Goal: Information Seeking & Learning: Find specific page/section

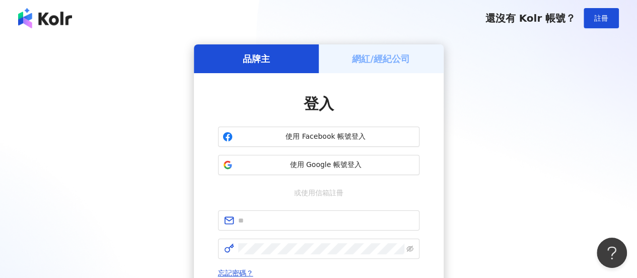
click at [283, 172] on button "使用 Google 帳號登入" at bounding box center [318, 165] width 201 height 20
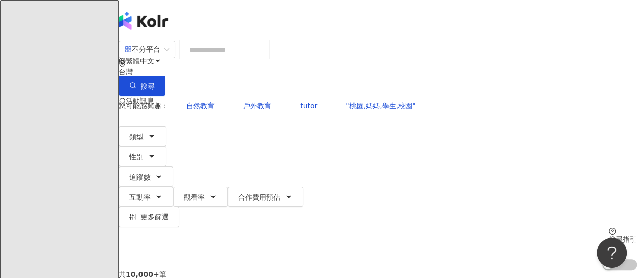
click at [265, 59] on input "search" at bounding box center [225, 49] width 82 height 19
click at [169, 57] on span "不分平台" at bounding box center [147, 49] width 44 height 16
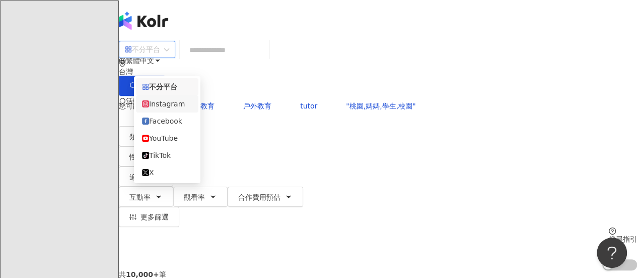
click at [184, 109] on div "Instagram" at bounding box center [167, 103] width 50 height 11
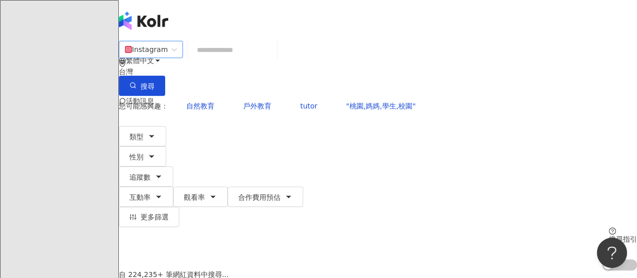
click at [273, 53] on input "search" at bounding box center [232, 49] width 82 height 19
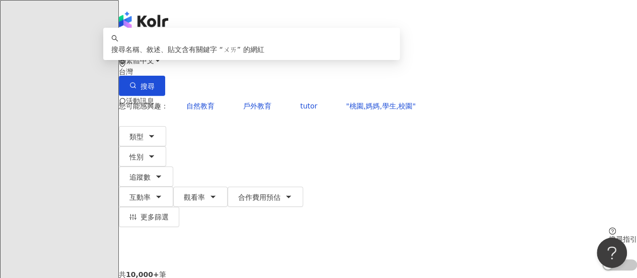
type input "*"
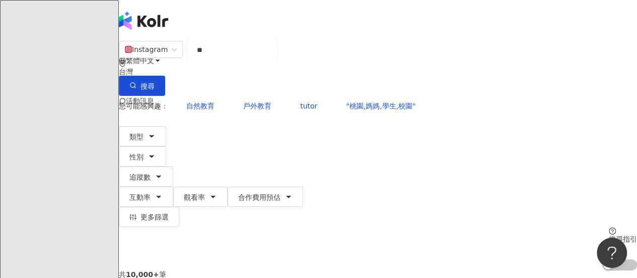
type input "*"
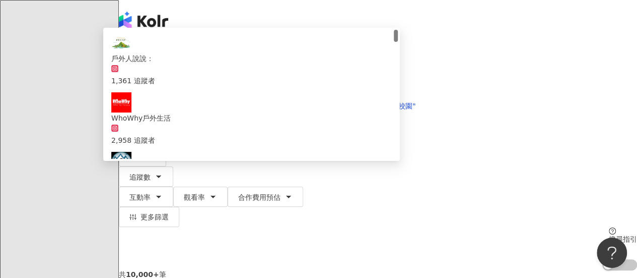
type input "*"
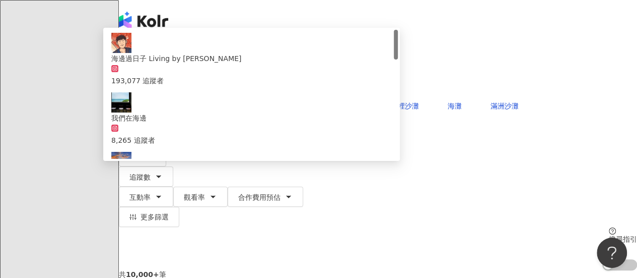
type input "*"
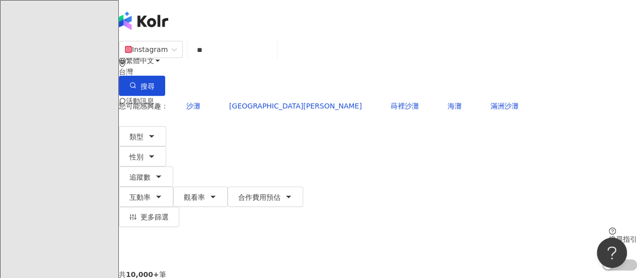
type input "*"
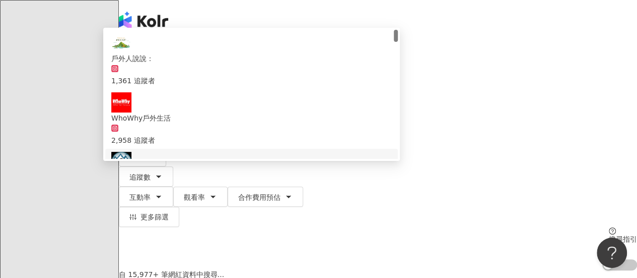
type input "**"
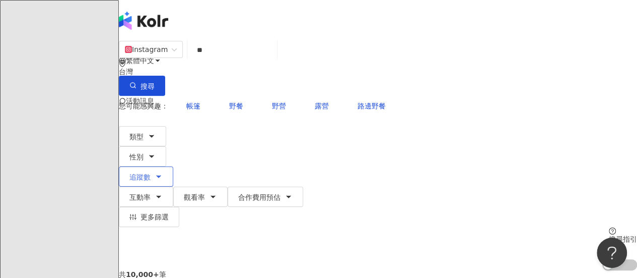
click at [151, 173] on span "追蹤數" at bounding box center [139, 177] width 21 height 8
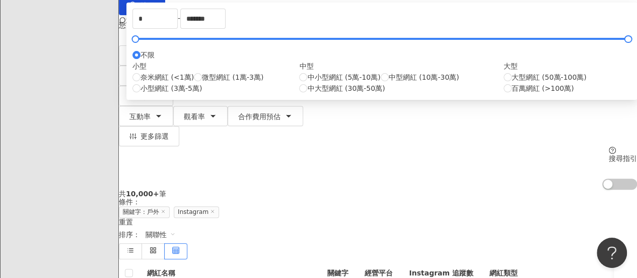
scroll to position [101, 0]
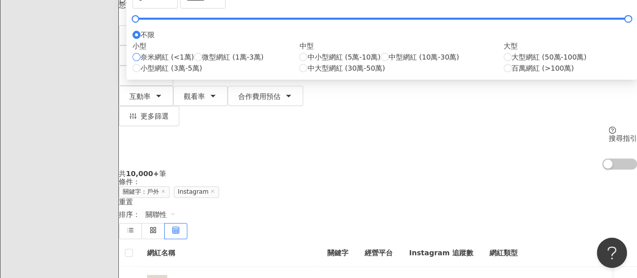
click at [194, 62] on span "奈米網紅 (<1萬)" at bounding box center [167, 56] width 53 height 11
type input "****"
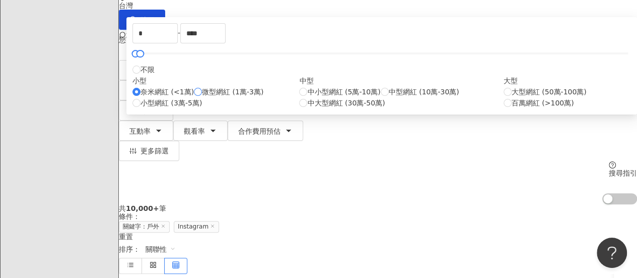
scroll to position [50, 0]
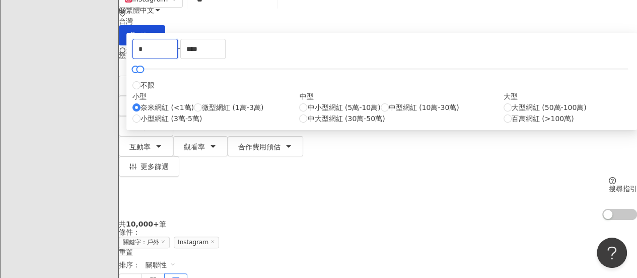
drag, startPoint x: 296, startPoint y: 107, endPoint x: 72, endPoint y: 44, distance: 232.9
type input "*"
type input "****"
drag, startPoint x: 434, startPoint y: 104, endPoint x: 207, endPoint y: 82, distance: 228.7
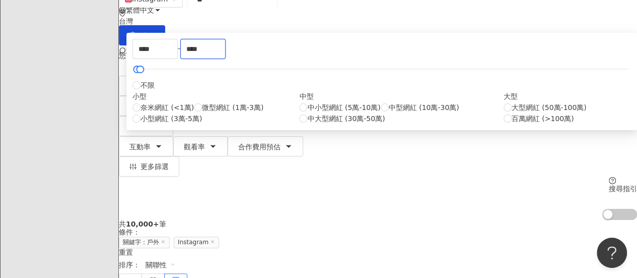
type input "*"
type input "****"
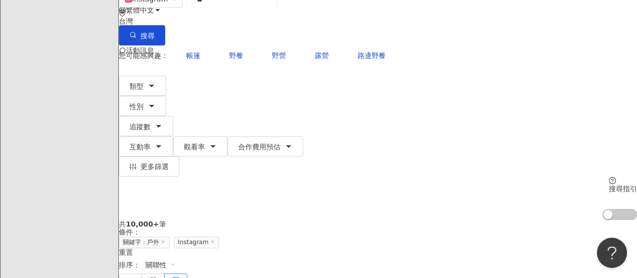
click at [555, 220] on div "共 10,000+ 筆 條件 ： 關鍵字：戶外 Instagram 重置 排序： 關聯性" at bounding box center [378, 254] width 518 height 69
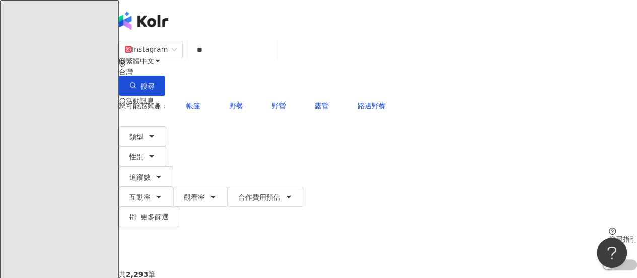
click at [423, 96] on div "您可能感興趣： 帳篷 野餐 野營 露營 路邊野餐" at bounding box center [378, 106] width 518 height 20
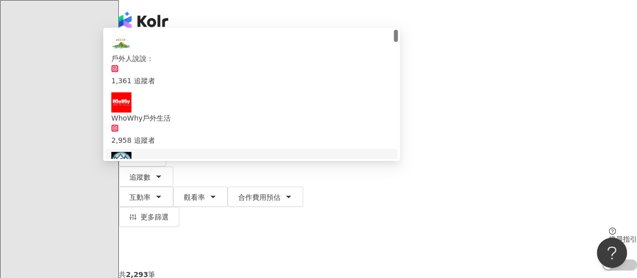
click at [273, 56] on input "**" at bounding box center [232, 49] width 82 height 19
type input "*"
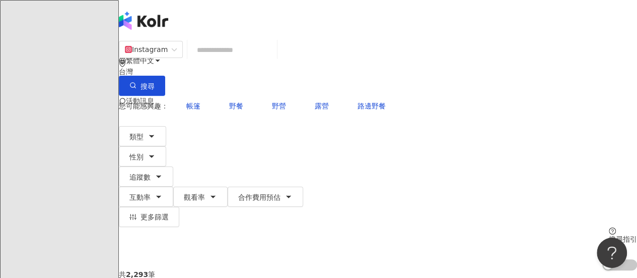
click at [273, 59] on input "search" at bounding box center [232, 49] width 82 height 19
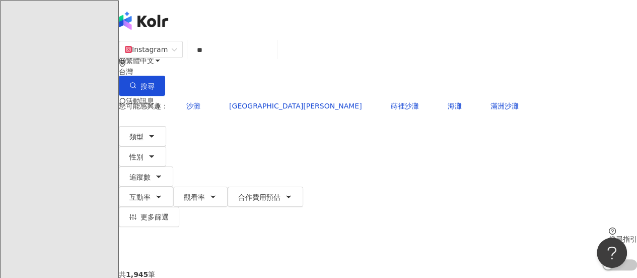
click at [344, 28] on div "繁體中文 活動訊息" at bounding box center [378, 80] width 518 height 161
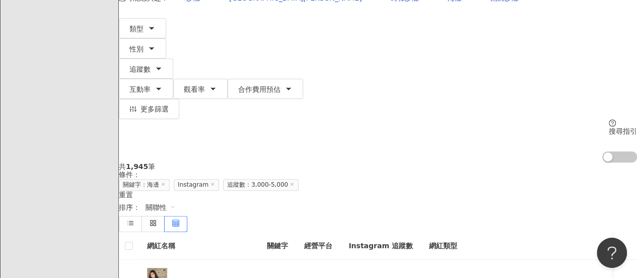
scroll to position [151, 0]
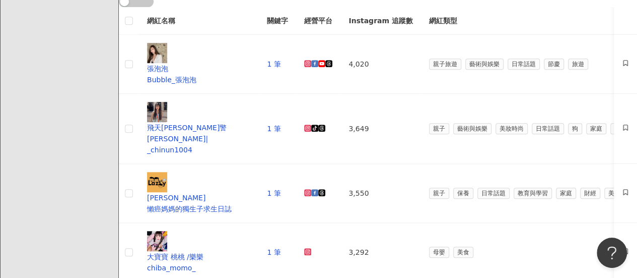
scroll to position [353, 0]
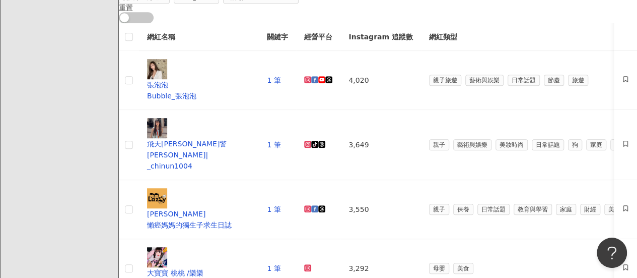
scroll to position [504, 0]
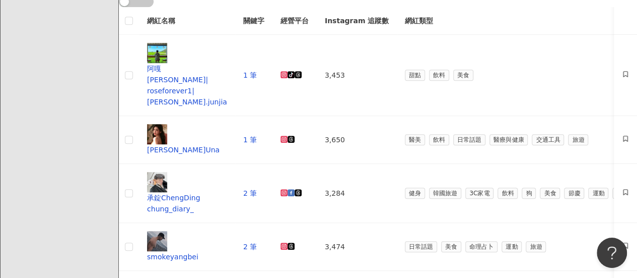
scroll to position [0, 0]
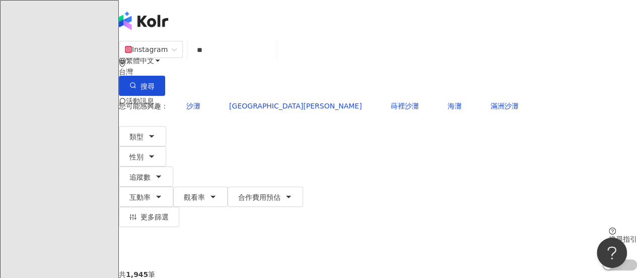
click at [321, 75] on div "Instagram ** 台灣 搜尋 b08d745a-2497-444b-97b2-1e53505a79e1 00821b3e-f533-4aca-b626…" at bounding box center [378, 155] width 518 height 230
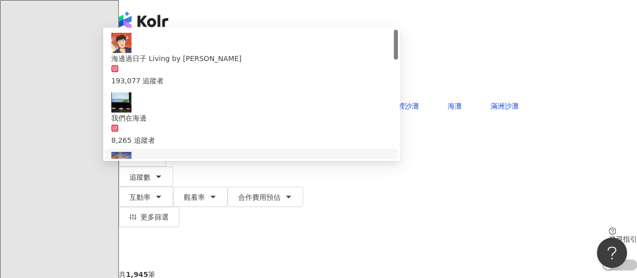
click at [273, 59] on input "**" at bounding box center [232, 49] width 82 height 19
type input "*"
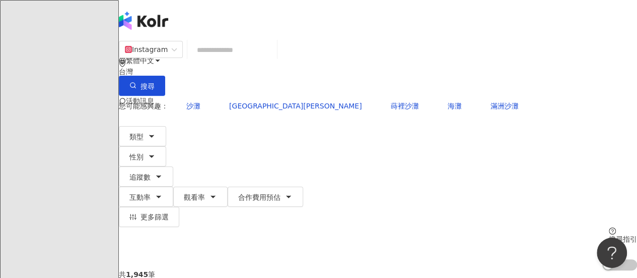
type input "*"
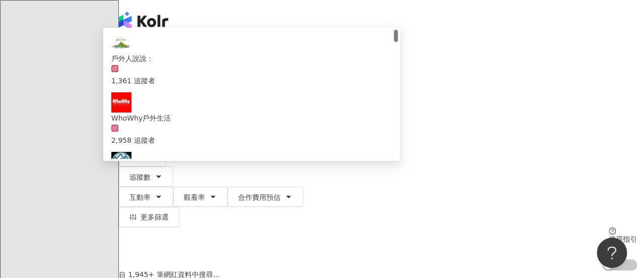
scroll to position [101, 0]
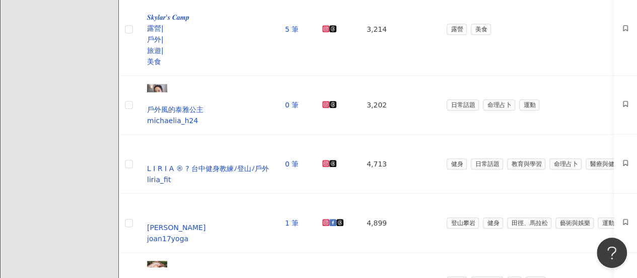
scroll to position [403, 0]
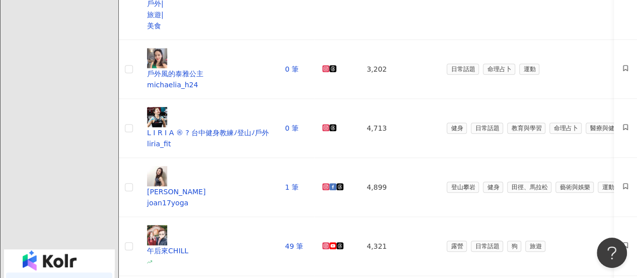
scroll to position [453, 0]
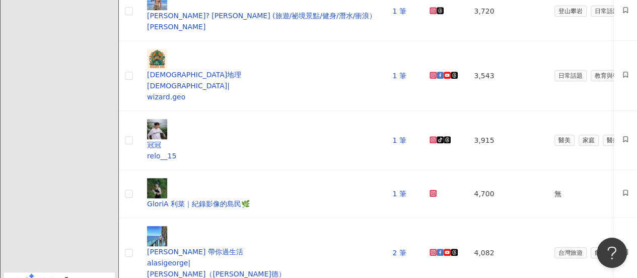
scroll to position [604, 0]
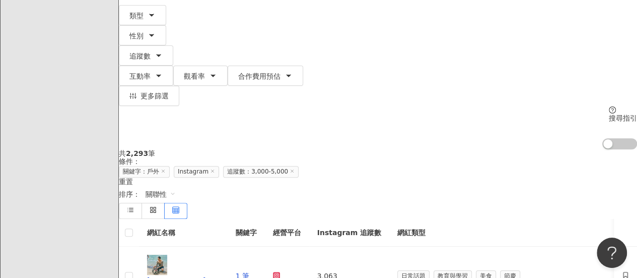
scroll to position [0, 0]
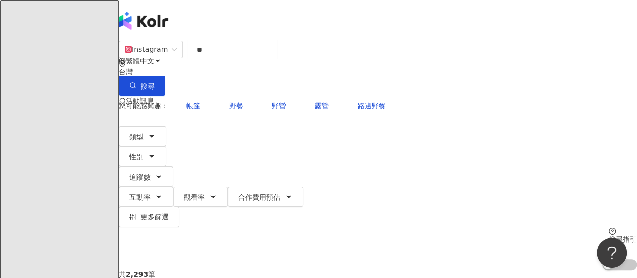
click at [273, 59] on input "**" at bounding box center [232, 49] width 82 height 19
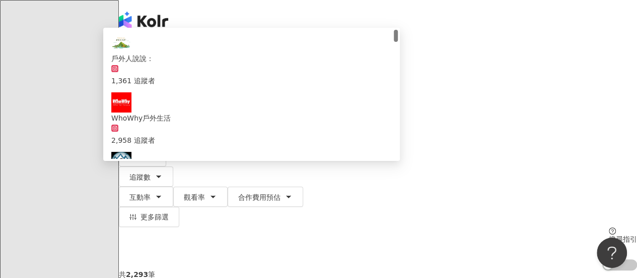
type input "*"
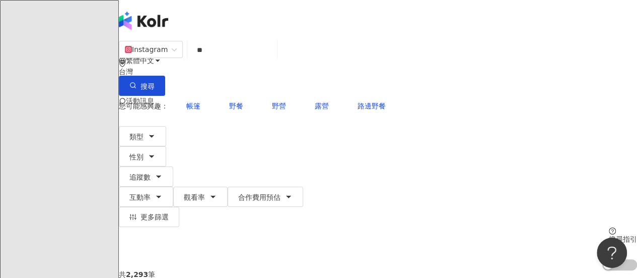
type input "*"
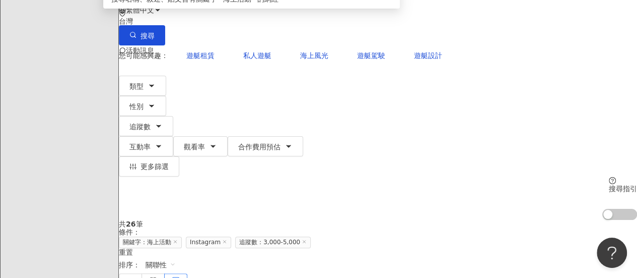
scroll to position [151, 0]
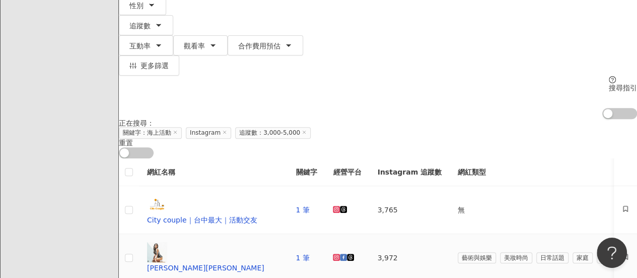
click at [333, 253] on icon at bounding box center [336, 256] width 7 height 7
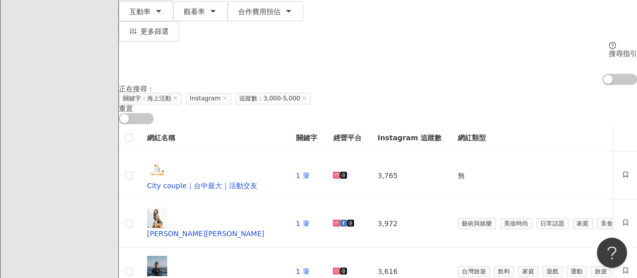
scroll to position [201, 0]
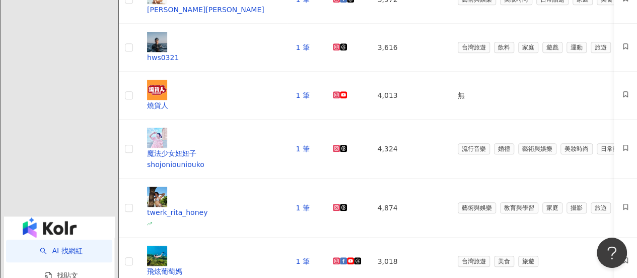
scroll to position [453, 0]
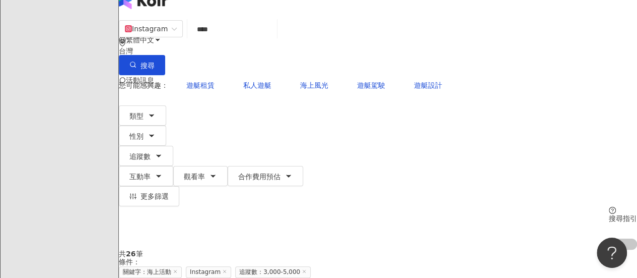
scroll to position [0, 0]
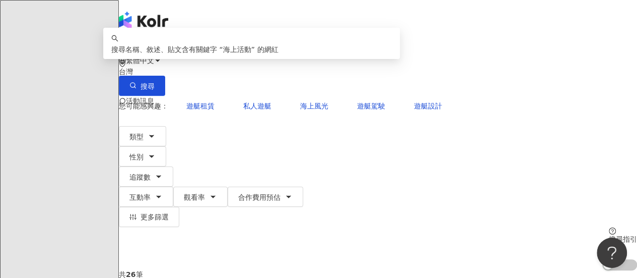
click at [273, 52] on input "****" at bounding box center [232, 49] width 82 height 19
type input "*"
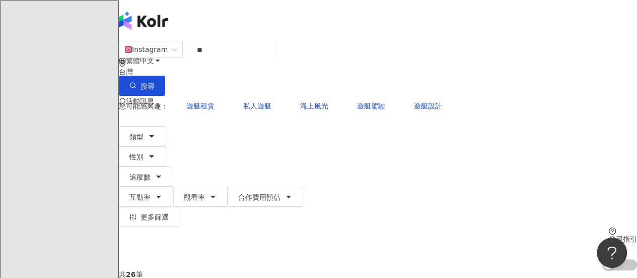
type input "**"
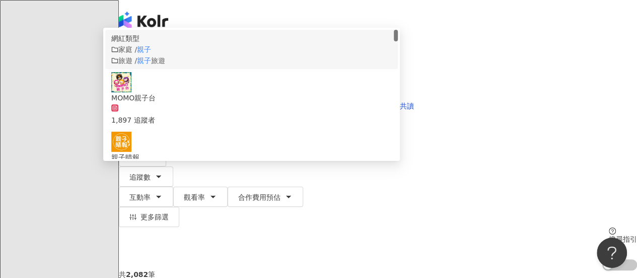
click at [165, 64] on span "旅遊" at bounding box center [158, 60] width 14 height 8
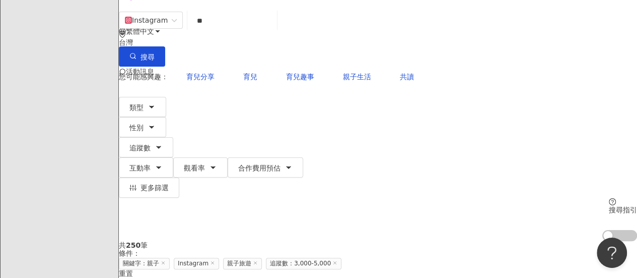
scroll to position [50, 0]
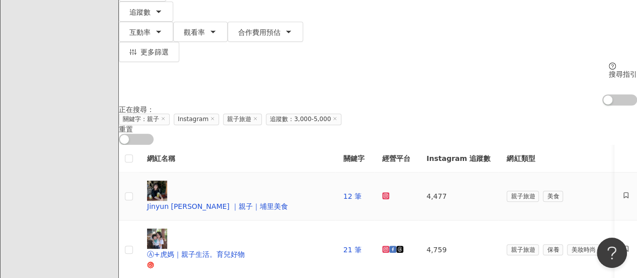
scroll to position [201, 0]
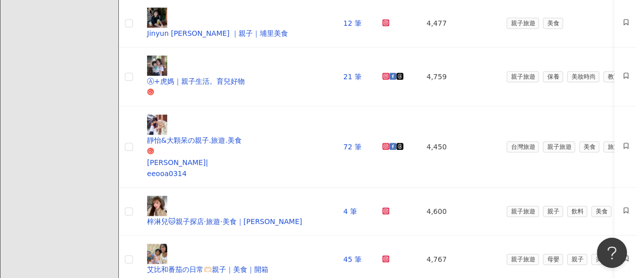
scroll to position [353, 0]
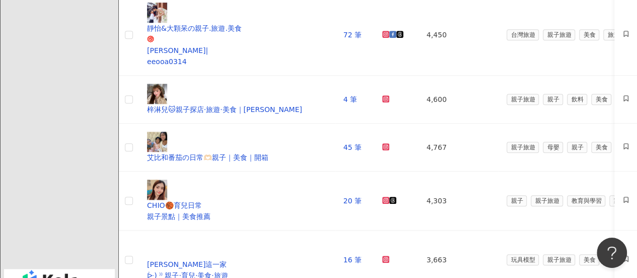
scroll to position [504, 0]
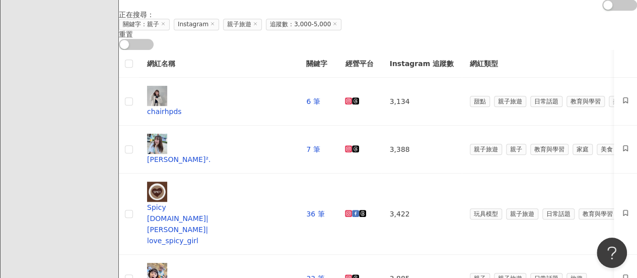
scroll to position [244, 0]
